Goal: Task Accomplishment & Management: Use online tool/utility

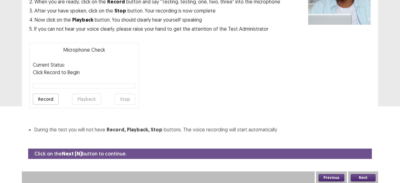
click at [363, 177] on button "Next" at bounding box center [363, 178] width 25 height 8
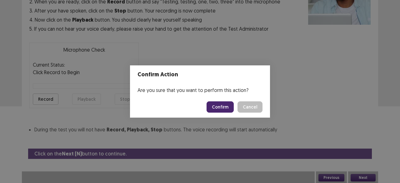
click at [218, 110] on button "Confirm" at bounding box center [220, 106] width 27 height 11
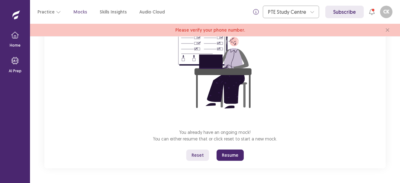
click at [235, 156] on button "Resume" at bounding box center [230, 154] width 27 height 11
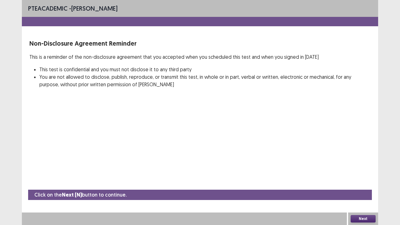
click at [368, 183] on button "Next" at bounding box center [363, 219] width 25 height 8
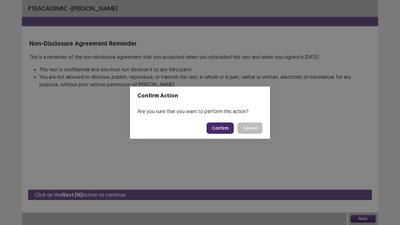
click at [224, 126] on button "Confirm" at bounding box center [220, 128] width 27 height 11
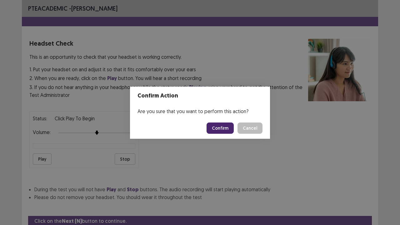
scroll to position [23, 0]
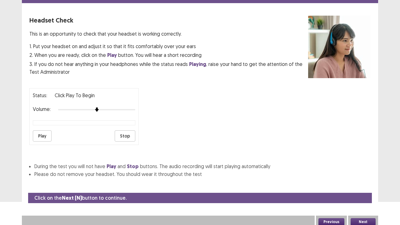
click at [359, 183] on button "Next" at bounding box center [363, 222] width 25 height 8
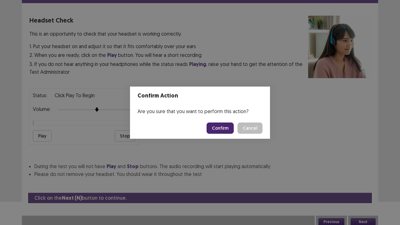
click at [220, 127] on button "Confirm" at bounding box center [220, 128] width 27 height 11
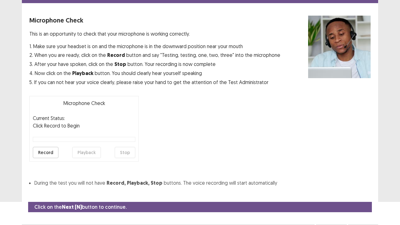
scroll to position [34, 0]
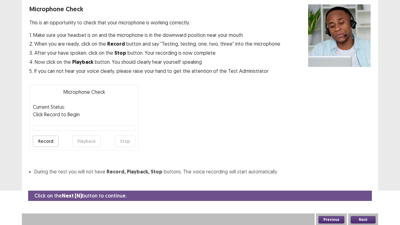
click at [360, 183] on button "Next" at bounding box center [363, 220] width 25 height 8
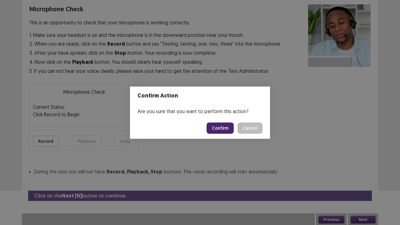
click at [224, 127] on button "Confirm" at bounding box center [220, 128] width 27 height 11
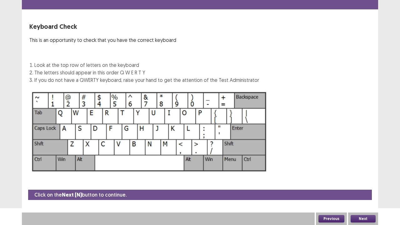
click at [360, 183] on button "Next" at bounding box center [363, 219] width 25 height 8
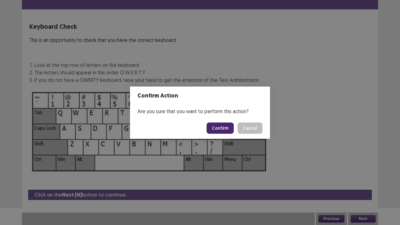
click at [226, 129] on button "Confirm" at bounding box center [220, 128] width 27 height 11
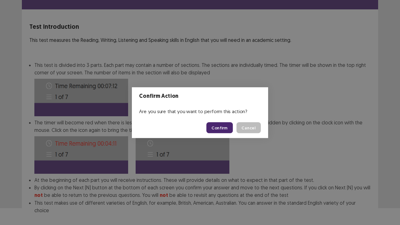
scroll to position [48, 0]
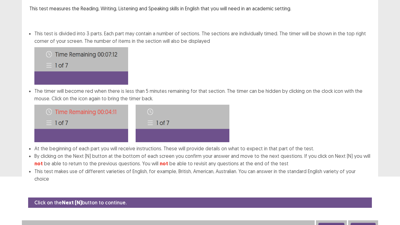
click at [363, 183] on button "Next" at bounding box center [363, 227] width 25 height 8
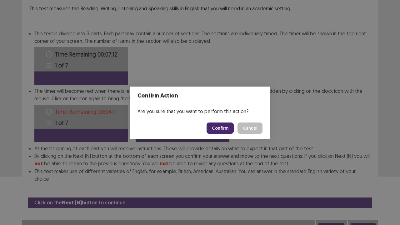
click at [221, 131] on button "Confirm" at bounding box center [220, 128] width 27 height 11
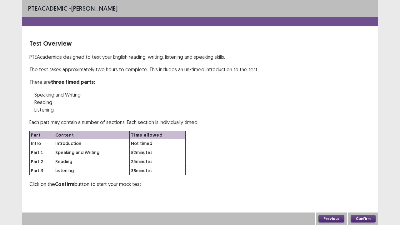
click at [365, 183] on div "Confirm" at bounding box center [363, 219] width 30 height 13
click at [365, 183] on button "Confirm" at bounding box center [363, 219] width 25 height 8
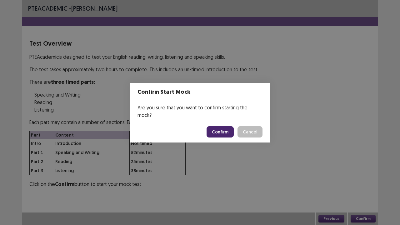
click at [223, 127] on button "Confirm" at bounding box center [220, 131] width 27 height 11
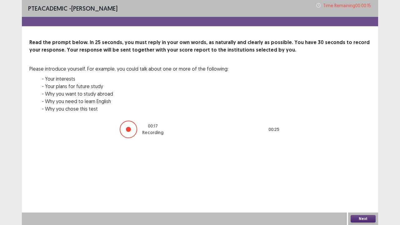
click at [367, 183] on button "Next" at bounding box center [363, 219] width 25 height 8
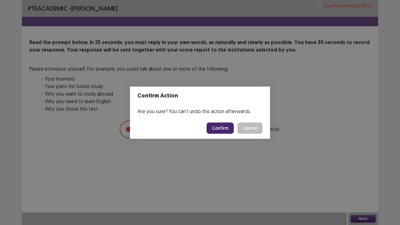
click at [227, 128] on button "Confirm" at bounding box center [220, 128] width 27 height 11
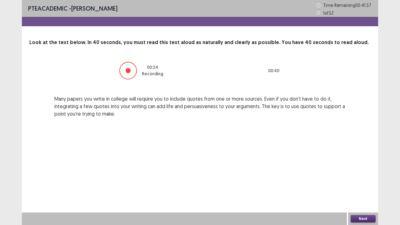
click at [365, 183] on button "Next" at bounding box center [363, 219] width 25 height 8
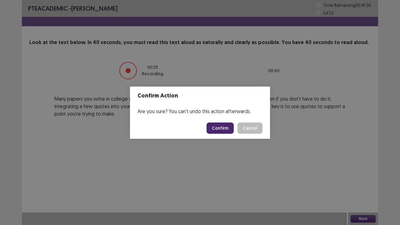
click at [216, 124] on button "Confirm" at bounding box center [220, 128] width 27 height 11
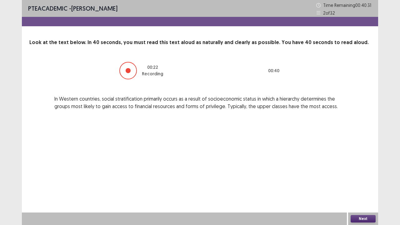
click at [358, 183] on button "Next" at bounding box center [363, 219] width 25 height 8
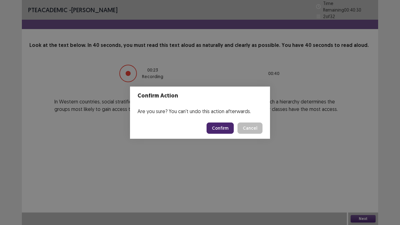
click at [216, 126] on button "Confirm" at bounding box center [220, 128] width 27 height 11
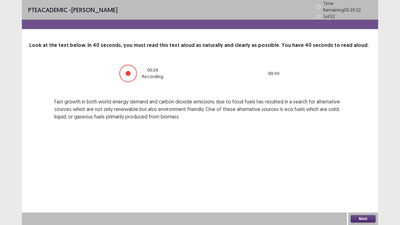
click at [355, 183] on button "Next" at bounding box center [363, 219] width 25 height 8
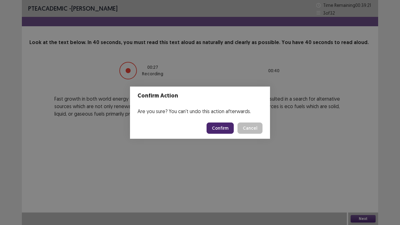
click at [219, 128] on button "Confirm" at bounding box center [220, 128] width 27 height 11
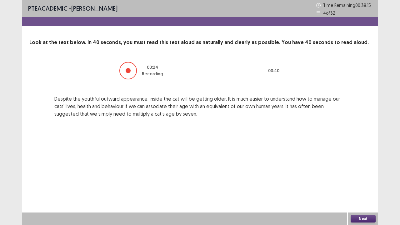
click at [368, 183] on button "Next" at bounding box center [363, 219] width 25 height 8
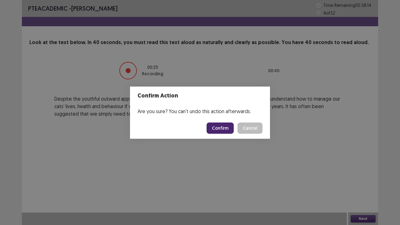
click at [222, 124] on button "Confirm" at bounding box center [220, 128] width 27 height 11
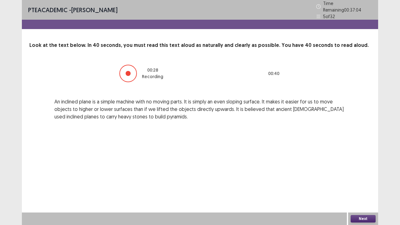
click at [369, 183] on button "Next" at bounding box center [363, 219] width 25 height 8
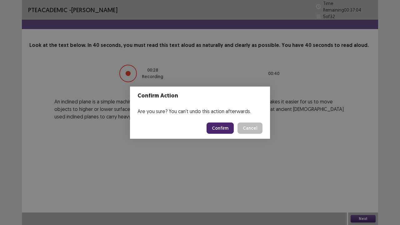
click at [221, 125] on button "Confirm" at bounding box center [220, 128] width 27 height 11
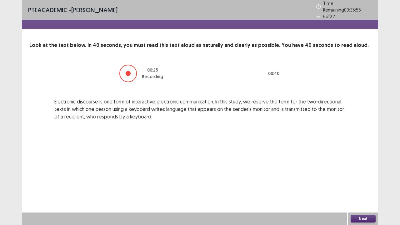
click at [363, 183] on button "Next" at bounding box center [363, 219] width 25 height 8
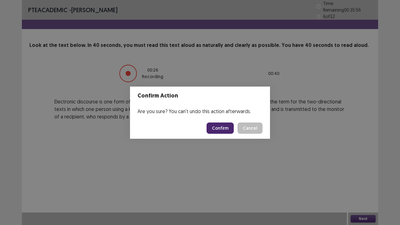
click at [227, 128] on button "Confirm" at bounding box center [220, 128] width 27 height 11
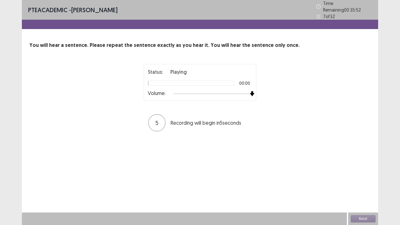
click at [251, 91] on div at bounding box center [212, 93] width 79 height 5
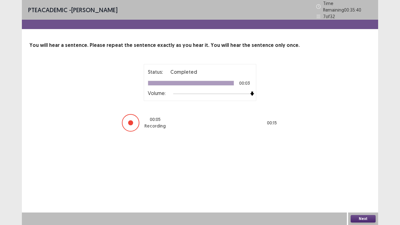
click at [361, 183] on button "Next" at bounding box center [363, 219] width 25 height 8
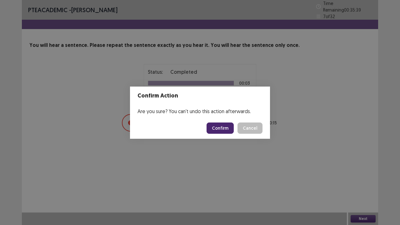
click at [216, 120] on footer "Confirm Cancel" at bounding box center [200, 128] width 140 height 21
click at [219, 126] on button "Confirm" at bounding box center [220, 128] width 27 height 11
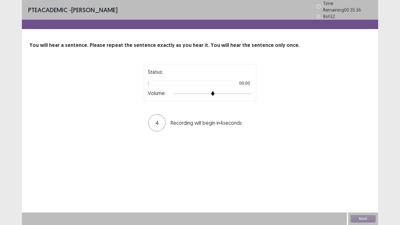
click at [250, 91] on div at bounding box center [212, 93] width 79 height 5
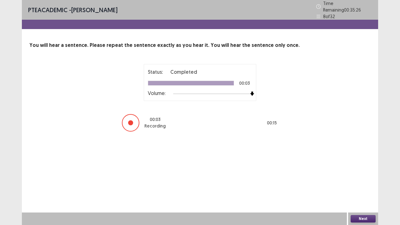
click at [370, 183] on button "Next" at bounding box center [363, 219] width 25 height 8
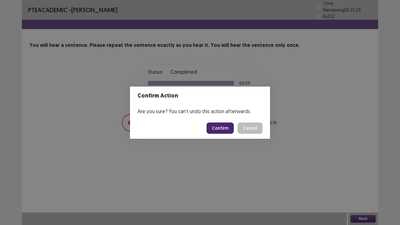
click at [216, 126] on button "Confirm" at bounding box center [220, 128] width 27 height 11
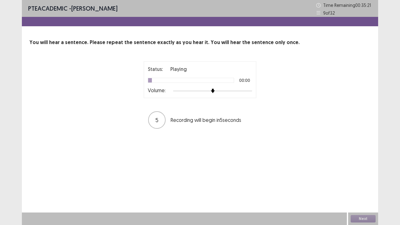
click at [251, 90] on div at bounding box center [212, 91] width 79 height 5
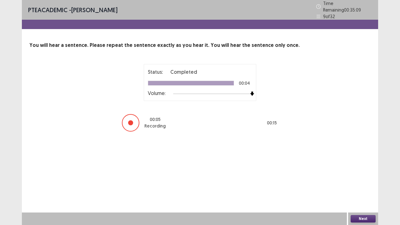
click at [369, 183] on div "Next" at bounding box center [363, 219] width 30 height 13
click at [367, 183] on button "Next" at bounding box center [363, 219] width 25 height 8
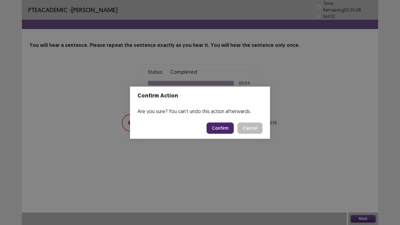
click at [222, 127] on button "Confirm" at bounding box center [220, 128] width 27 height 11
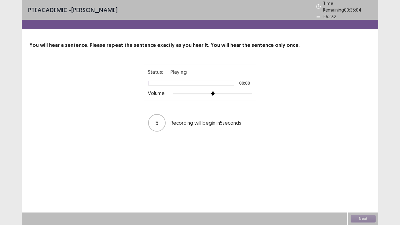
click at [251, 91] on div at bounding box center [212, 93] width 79 height 5
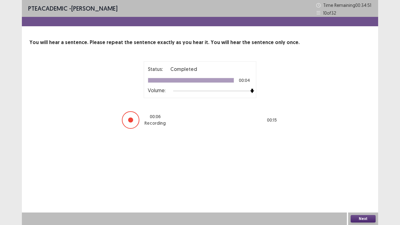
click at [354, 183] on button "Next" at bounding box center [363, 219] width 25 height 8
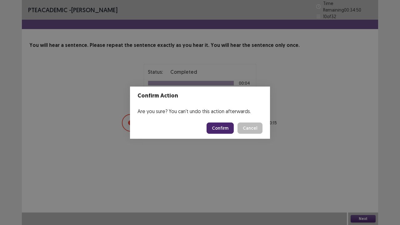
click at [225, 127] on button "Confirm" at bounding box center [220, 128] width 27 height 11
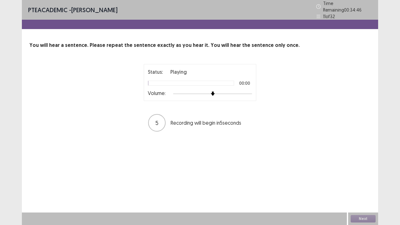
click at [253, 92] on div "Status: Playing 00:00 Volume:" at bounding box center [200, 82] width 113 height 37
click at [252, 92] on div at bounding box center [212, 93] width 79 height 5
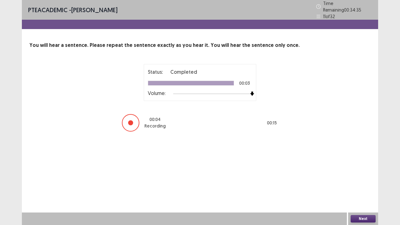
click at [365, 183] on button "Next" at bounding box center [363, 219] width 25 height 8
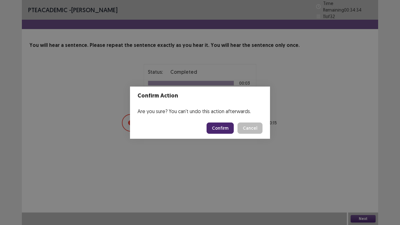
click at [223, 123] on button "Confirm" at bounding box center [220, 128] width 27 height 11
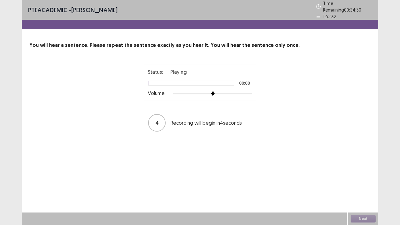
click at [251, 91] on div at bounding box center [212, 93] width 79 height 5
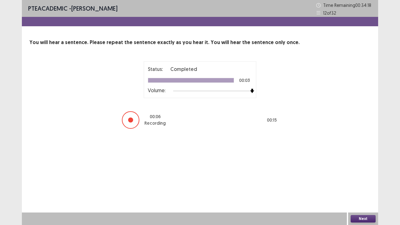
click at [368, 183] on button "Next" at bounding box center [363, 219] width 25 height 8
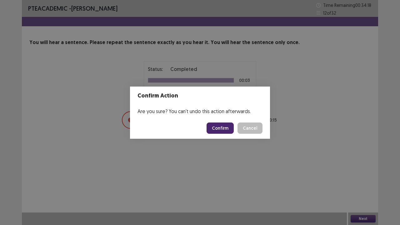
click at [231, 127] on button "Confirm" at bounding box center [220, 128] width 27 height 11
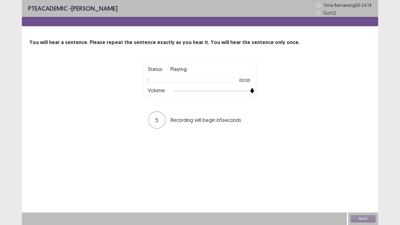
click at [250, 92] on div at bounding box center [212, 91] width 79 height 5
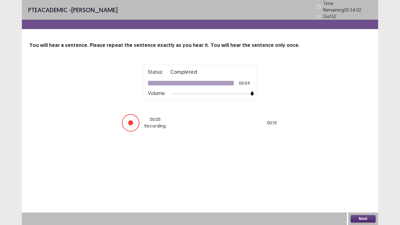
click at [365, 183] on button "Next" at bounding box center [363, 219] width 25 height 8
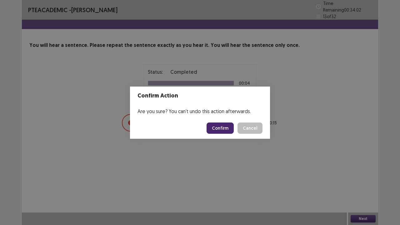
click at [223, 127] on button "Confirm" at bounding box center [220, 128] width 27 height 11
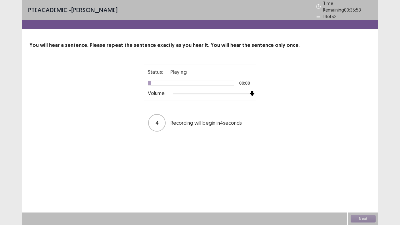
click at [251, 91] on div at bounding box center [212, 93] width 79 height 5
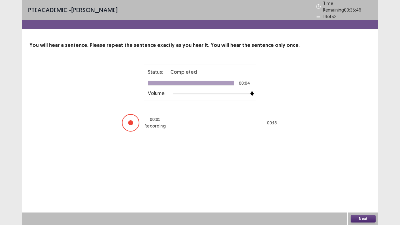
click at [370, 183] on button "Next" at bounding box center [363, 219] width 25 height 8
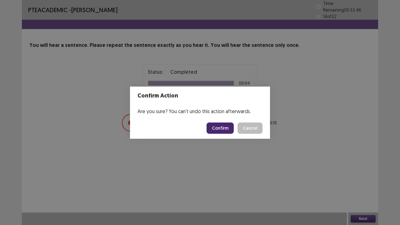
click at [220, 127] on button "Confirm" at bounding box center [220, 128] width 27 height 11
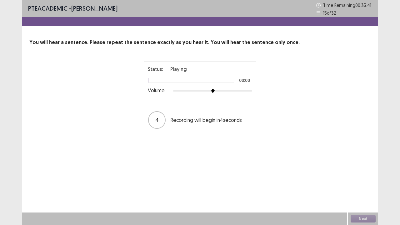
click at [251, 90] on div at bounding box center [212, 91] width 79 height 5
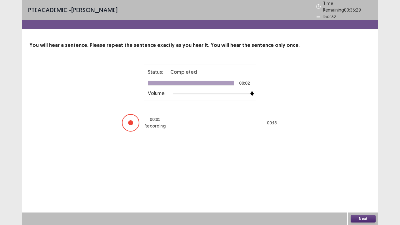
click at [372, 183] on button "Next" at bounding box center [363, 219] width 25 height 8
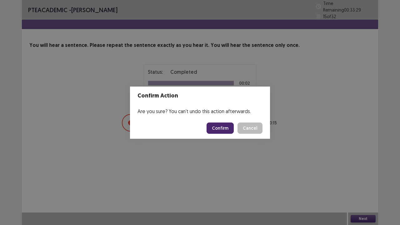
click at [217, 127] on button "Confirm" at bounding box center [220, 128] width 27 height 11
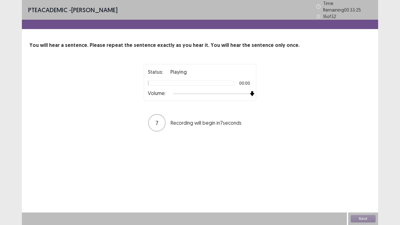
click at [250, 91] on div at bounding box center [212, 93] width 79 height 5
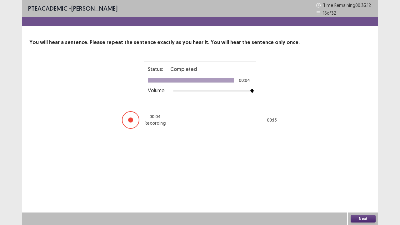
click at [362, 183] on button "Next" at bounding box center [363, 219] width 25 height 8
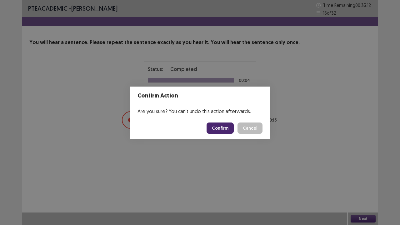
click at [223, 130] on button "Confirm" at bounding box center [220, 128] width 27 height 11
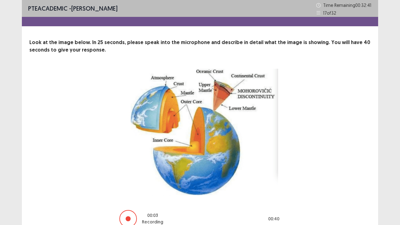
scroll to position [31, 0]
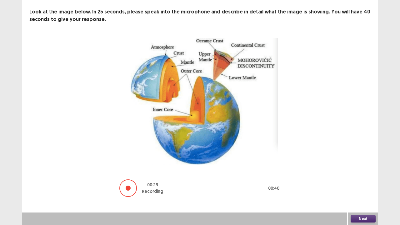
click at [360, 183] on button "Next" at bounding box center [363, 219] width 25 height 8
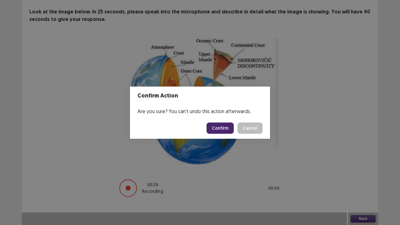
click at [223, 131] on button "Confirm" at bounding box center [220, 128] width 27 height 11
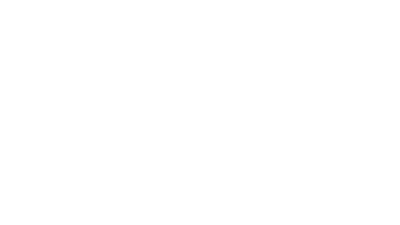
scroll to position [0, 0]
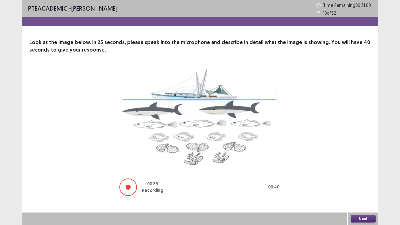
click at [355, 183] on button "Next" at bounding box center [363, 219] width 25 height 8
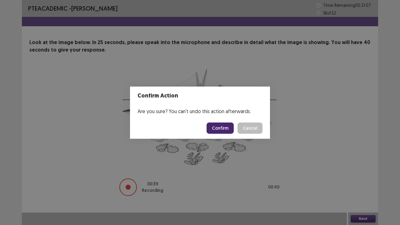
click at [221, 134] on footer "Confirm Cancel" at bounding box center [200, 128] width 140 height 21
click at [222, 132] on button "Confirm" at bounding box center [220, 128] width 27 height 11
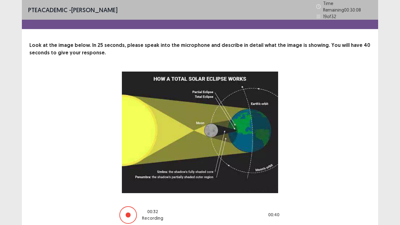
scroll to position [24, 0]
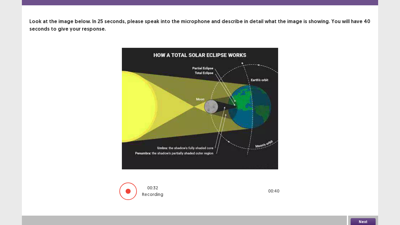
click at [355, 183] on button "Next" at bounding box center [363, 222] width 25 height 8
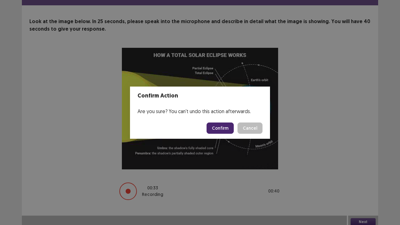
click at [221, 125] on button "Confirm" at bounding box center [220, 128] width 27 height 11
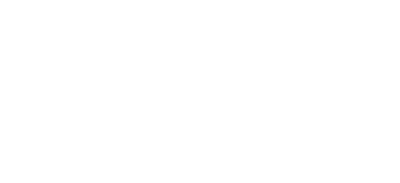
scroll to position [0, 0]
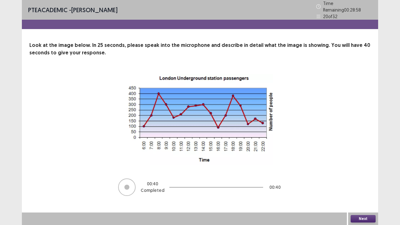
click at [364, 183] on button "Next" at bounding box center [363, 219] width 25 height 8
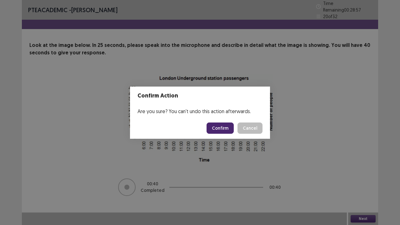
click at [215, 124] on button "Confirm" at bounding box center [220, 128] width 27 height 11
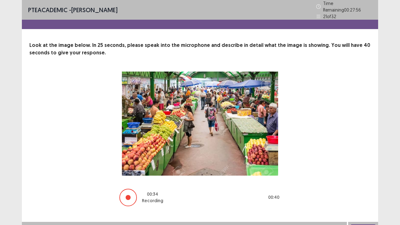
click at [357, 183] on button "Next" at bounding box center [363, 229] width 25 height 8
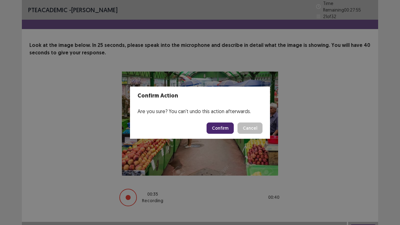
click at [220, 129] on button "Confirm" at bounding box center [220, 128] width 27 height 11
